Goal: Find contact information: Find contact information

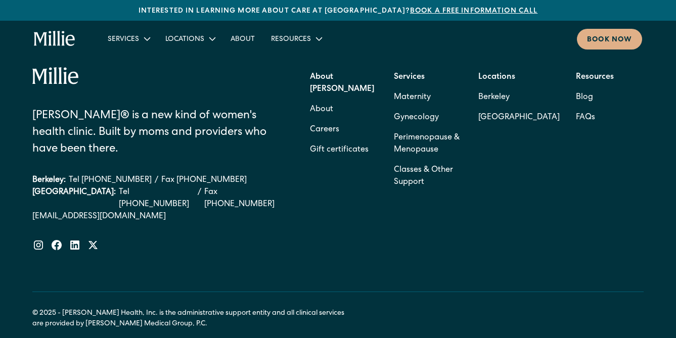
scroll to position [4550, 0]
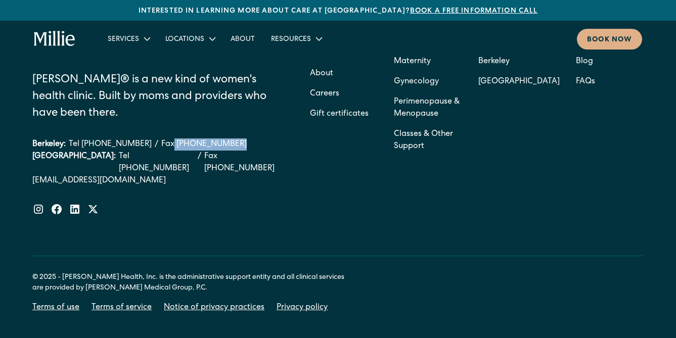
drag, startPoint x: 224, startPoint y: 112, endPoint x: 159, endPoint y: 108, distance: 65.4
click at [159, 139] on div "Berkeley: Tel [PHONE_NUMBER] / Fax [PHONE_NUMBER]" at bounding box center [157, 145] width 250 height 12
copy link "Fax [PHONE_NUMBER]"
click at [252, 203] on div at bounding box center [157, 209] width 250 height 12
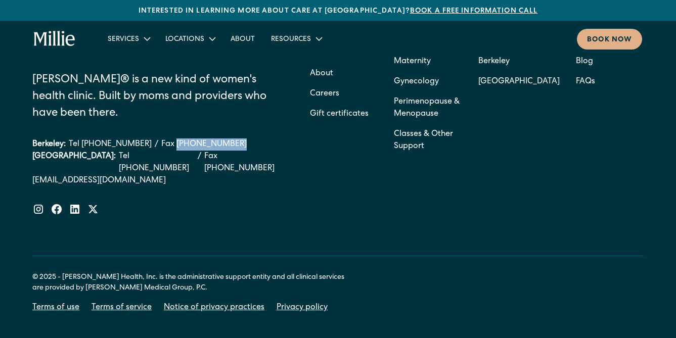
drag, startPoint x: 224, startPoint y: 112, endPoint x: 161, endPoint y: 109, distance: 62.8
click at [161, 139] on div "Berkeley: Tel [PHONE_NUMBER] / Fax [PHONE_NUMBER]" at bounding box center [157, 145] width 250 height 12
copy link "[PHONE_NUMBER]"
